Goal: Check status

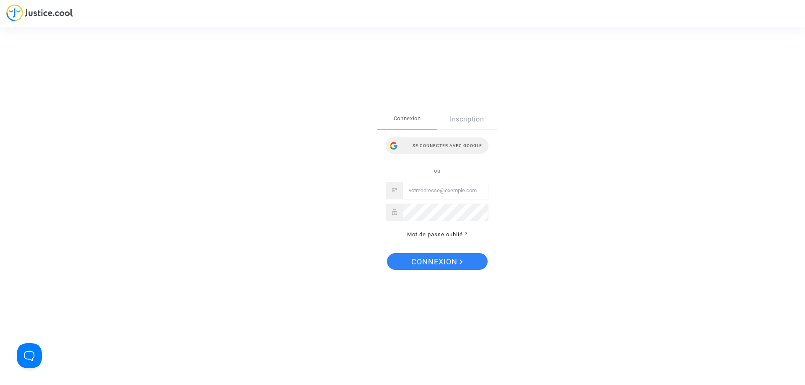
click at [446, 145] on div "Se connecter avec Google" at bounding box center [437, 145] width 103 height 17
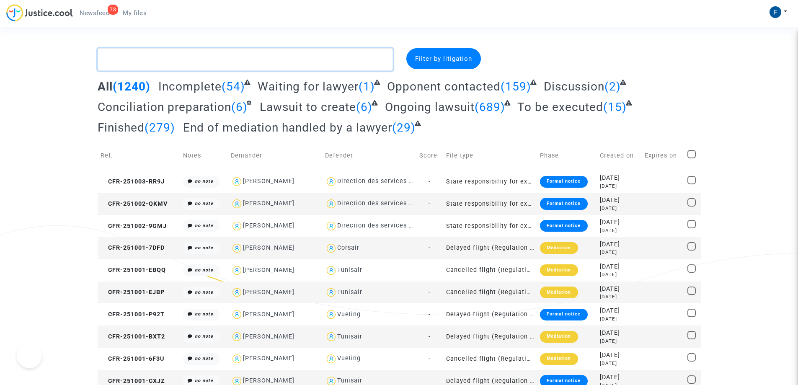
click at [168, 64] on textarea at bounding box center [245, 59] width 295 height 23
paste textarea "CFR-240911-GCMP"
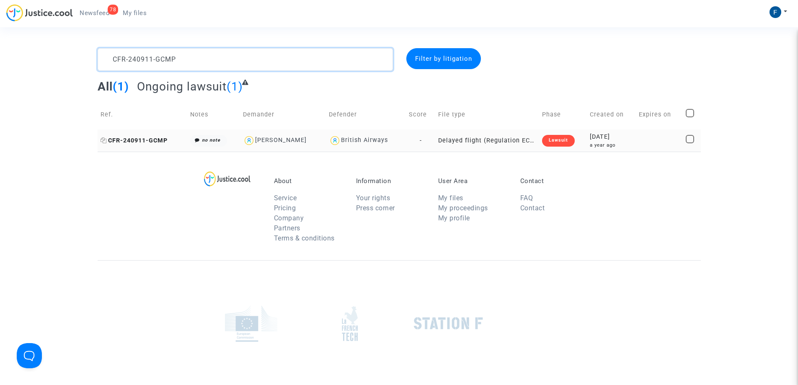
type textarea "CFR-240911-GCMP"
click at [136, 139] on span "CFR-240911-GCMP" at bounding box center [134, 140] width 67 height 7
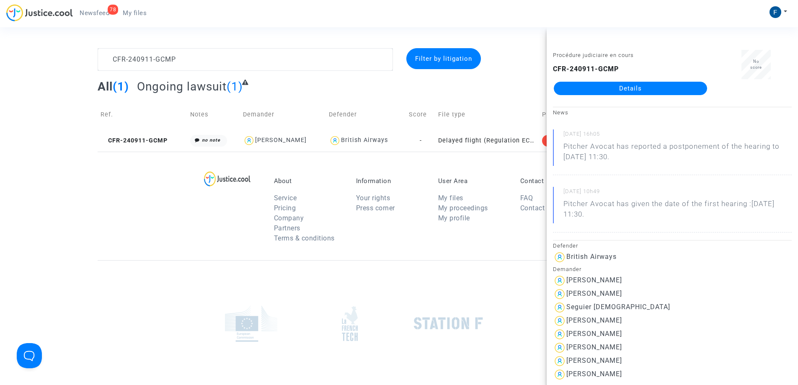
click at [613, 91] on link "Details" at bounding box center [630, 88] width 153 height 13
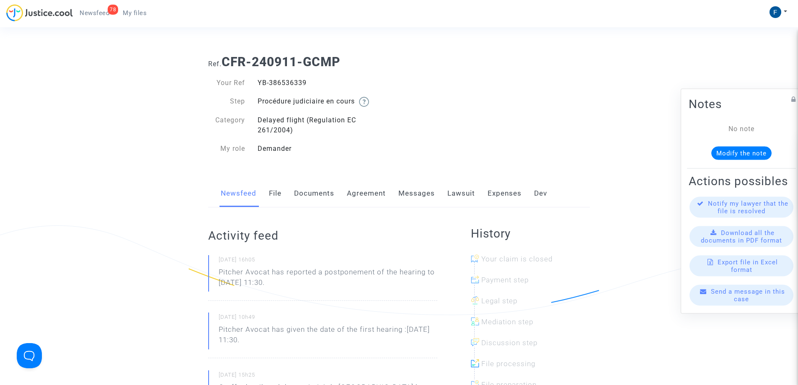
drag, startPoint x: 295, startPoint y: 82, endPoint x: 259, endPoint y: 84, distance: 35.7
click at [259, 84] on div "YB-386536339" at bounding box center [325, 83] width 148 height 10
copy div "YB-386536339"
